Goal: Contribute content

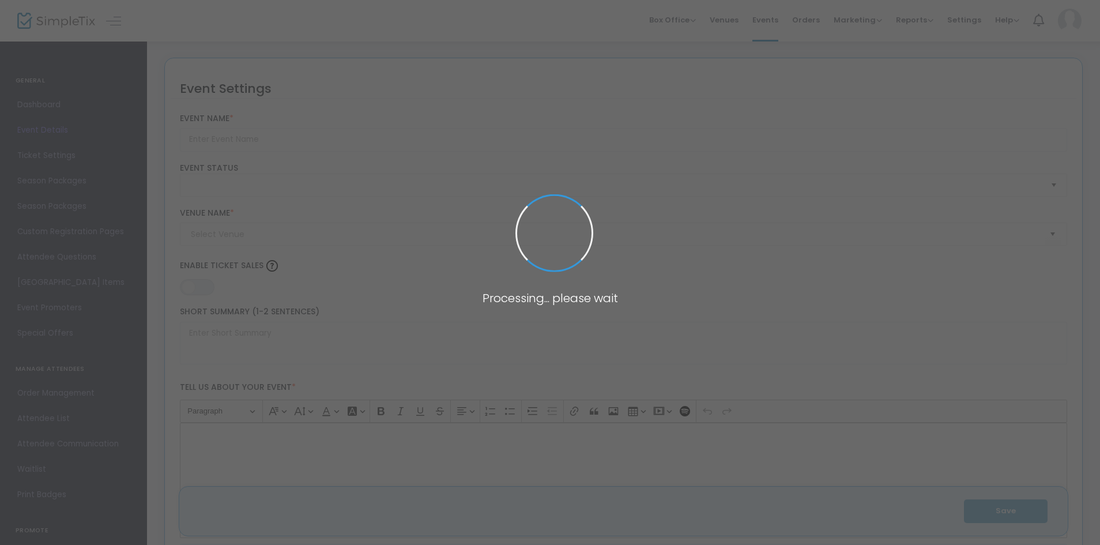
type input "Rocky Horror 50th Anniversary Live Experience"
type textarea "The Rocky Horror Picture Show Live Experience returns to [PERSON_NAME] for its …"
type input "Buy Tickets"
type input "The Sound Garden at [PERSON_NAME][GEOGRAPHIC_DATA]"
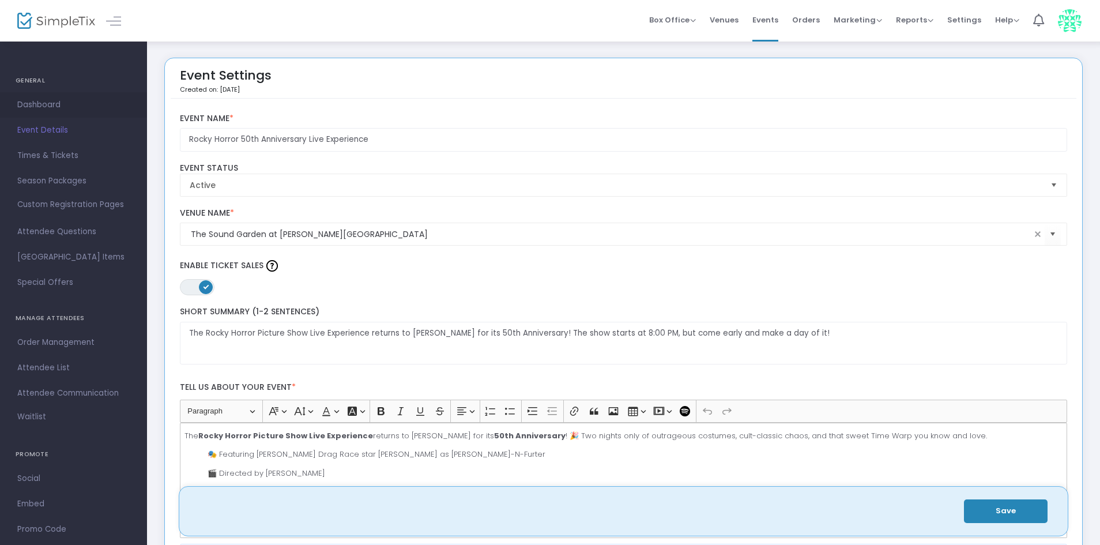
click at [50, 108] on span "Dashboard" at bounding box center [73, 104] width 112 height 15
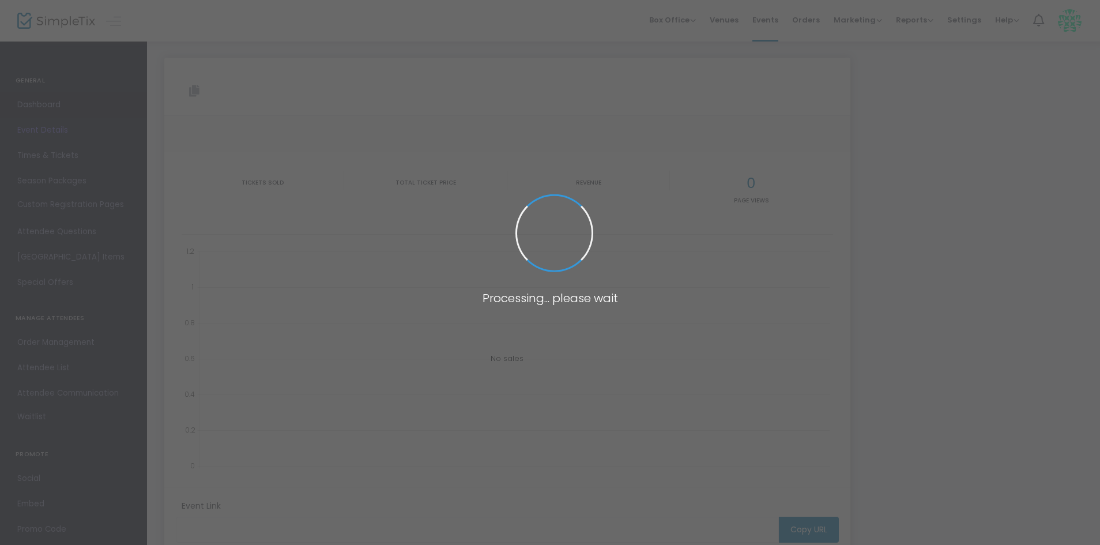
type input "[URL][DOMAIN_NAME]"
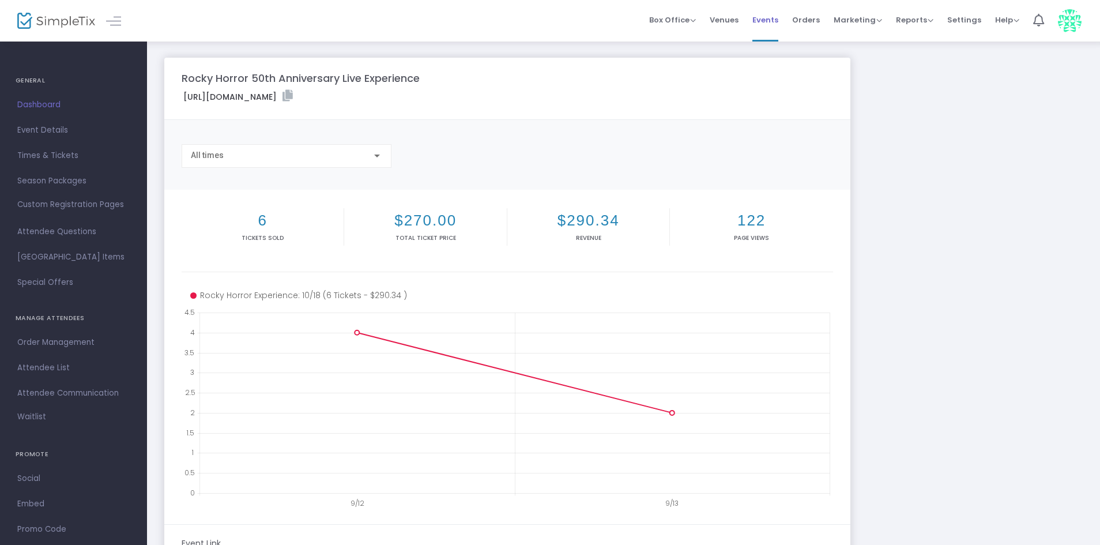
click at [774, 18] on span "Events" at bounding box center [766, 19] width 26 height 29
